Goal: Information Seeking & Learning: Check status

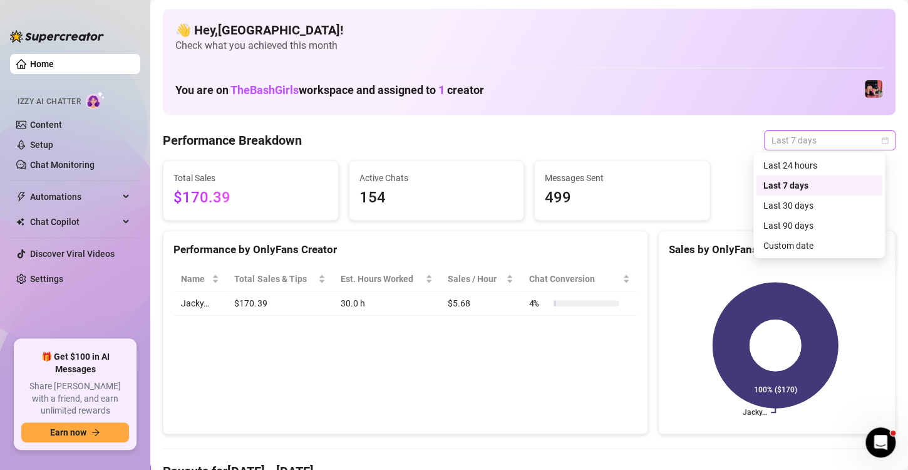
click at [874, 145] on span "Last 7 days" at bounding box center [829, 140] width 116 height 19
click at [801, 160] on div "Last 24 hours" at bounding box center [818, 165] width 111 height 14
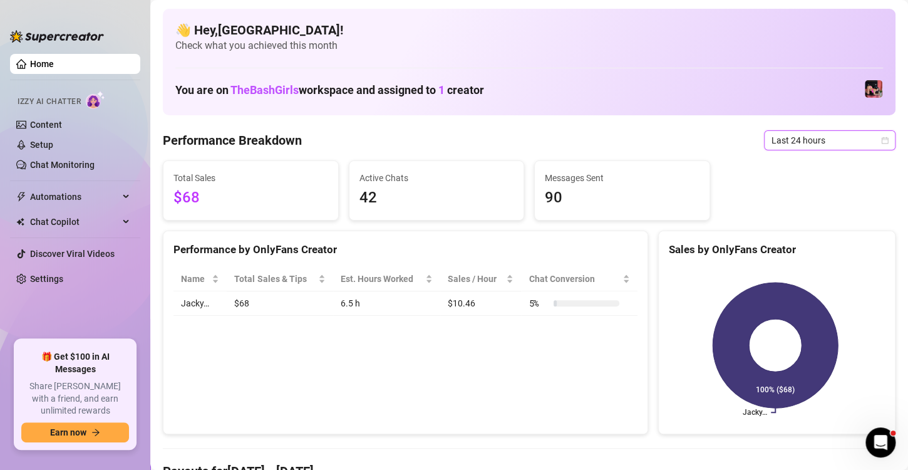
click at [881, 138] on icon "calendar" at bounding box center [885, 140] width 8 height 8
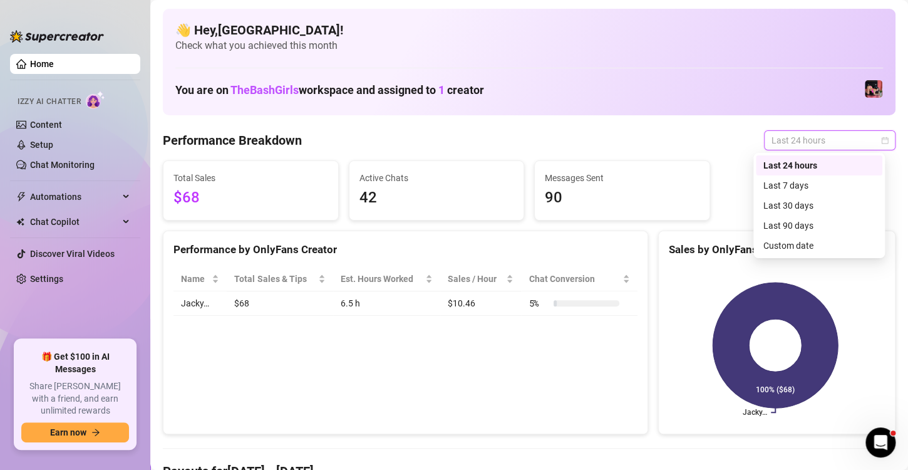
click at [811, 188] on div "Last 7 days" at bounding box center [818, 185] width 111 height 14
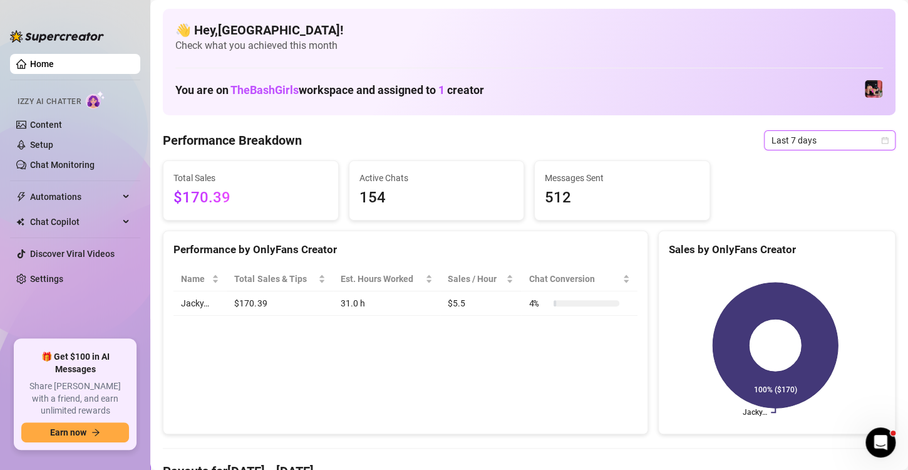
click at [882, 143] on div "Last 7 days" at bounding box center [829, 140] width 131 height 20
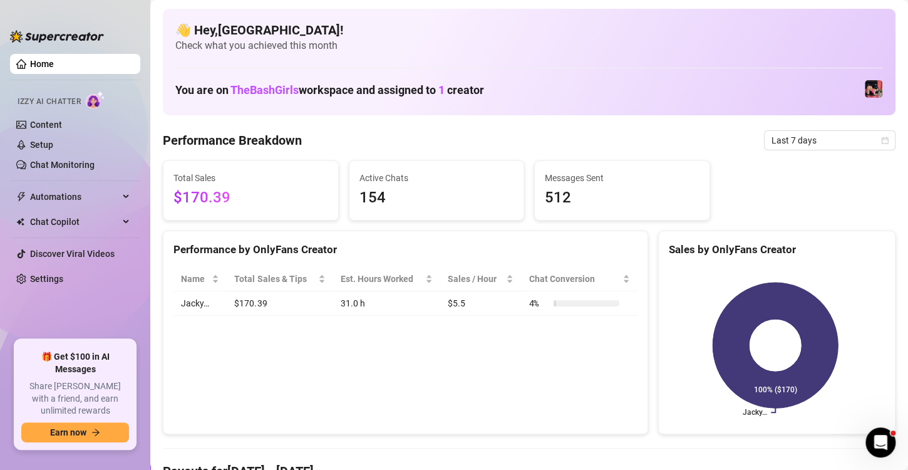
click at [862, 143] on span "Last 7 days" at bounding box center [829, 140] width 116 height 19
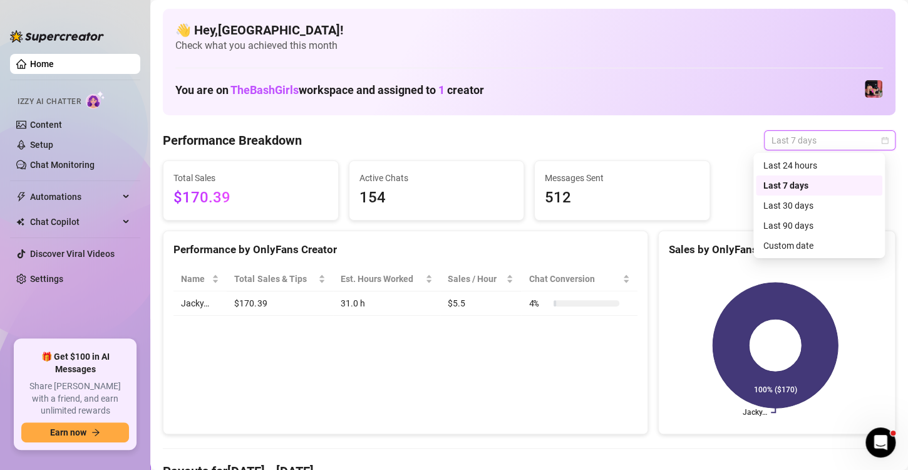
click at [825, 170] on div "Last 24 hours" at bounding box center [818, 165] width 111 height 14
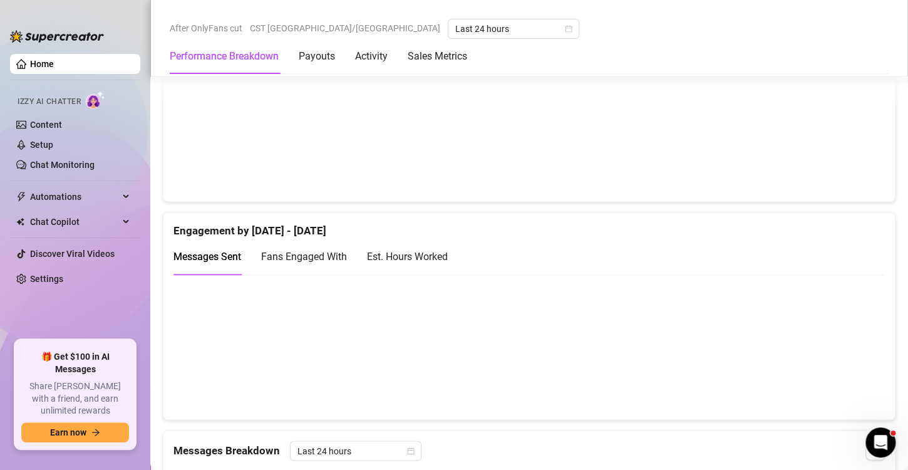
scroll to position [729, 0]
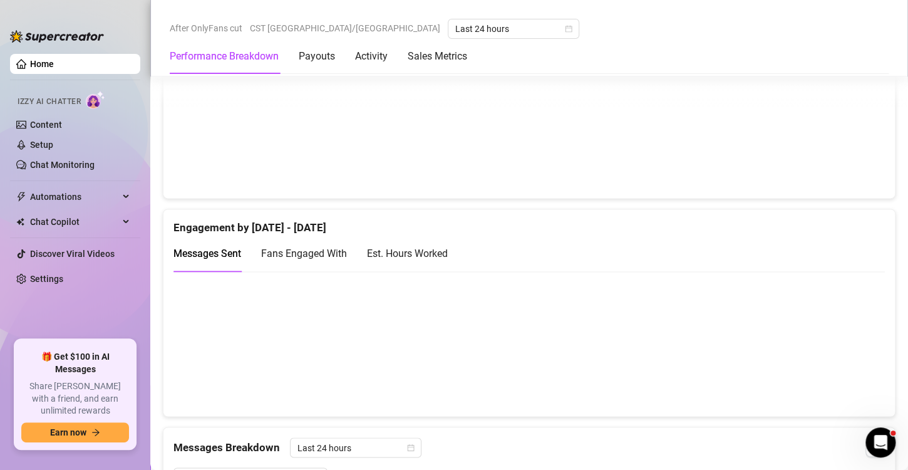
click at [391, 245] on div "Est. Hours Worked" at bounding box center [407, 253] width 81 height 16
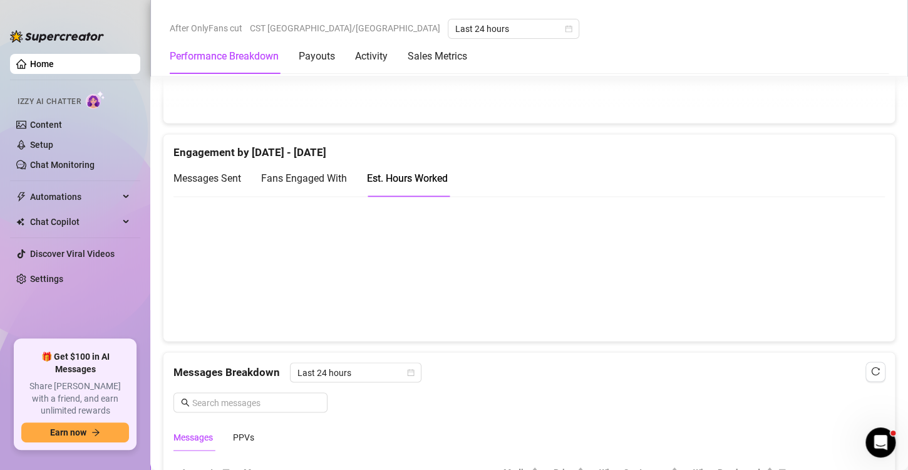
click at [356, 263] on canvas at bounding box center [523, 267] width 701 height 125
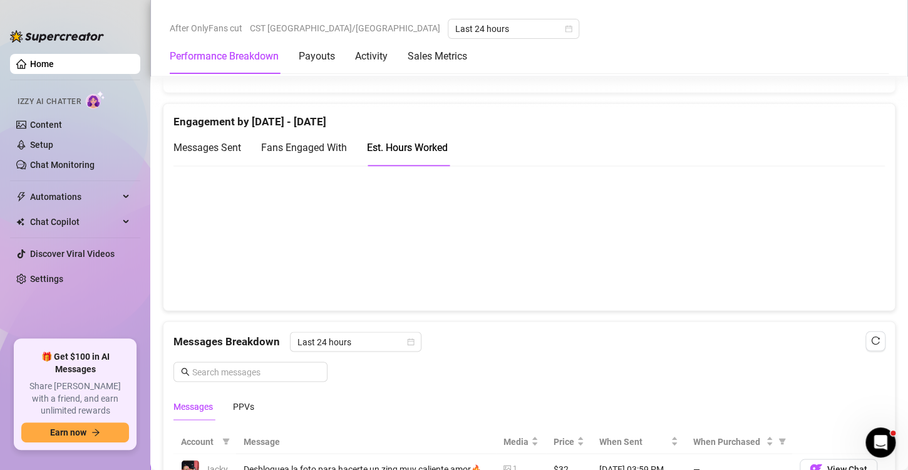
scroll to position [850, 0]
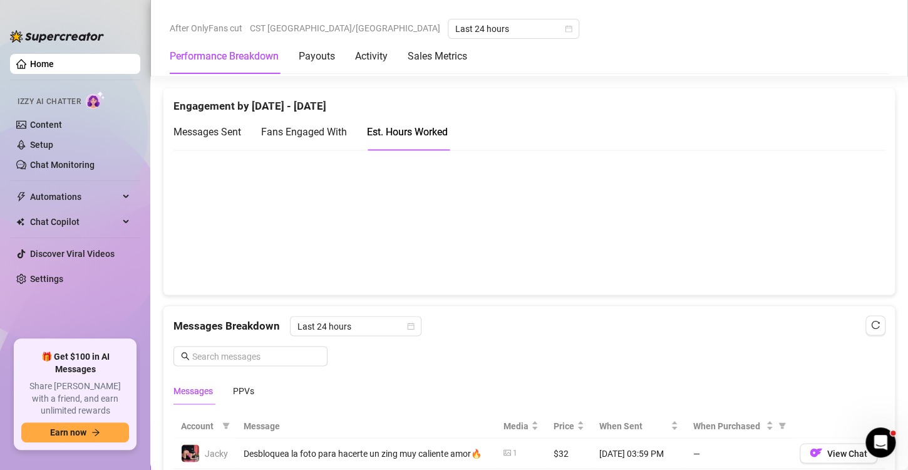
click at [707, 270] on canvas at bounding box center [523, 221] width 701 height 125
click at [704, 260] on canvas at bounding box center [523, 221] width 701 height 125
click at [490, 257] on canvas at bounding box center [523, 221] width 701 height 125
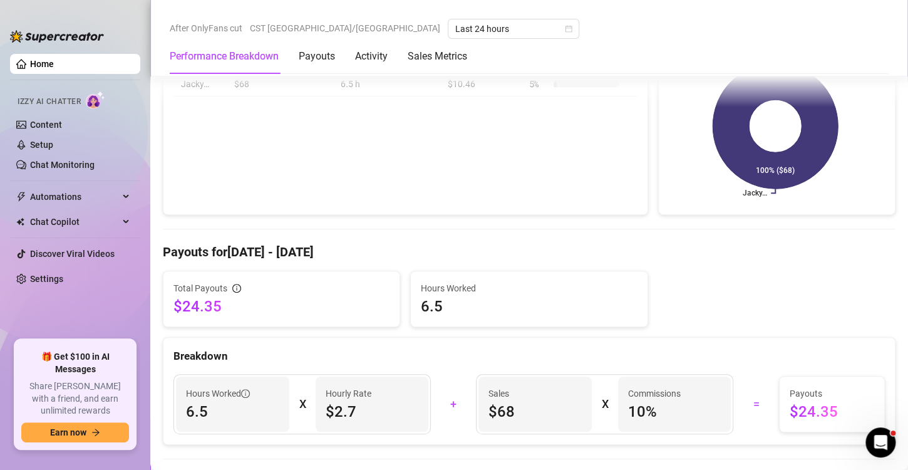
scroll to position [0, 0]
